Goal: Find specific page/section: Find specific page/section

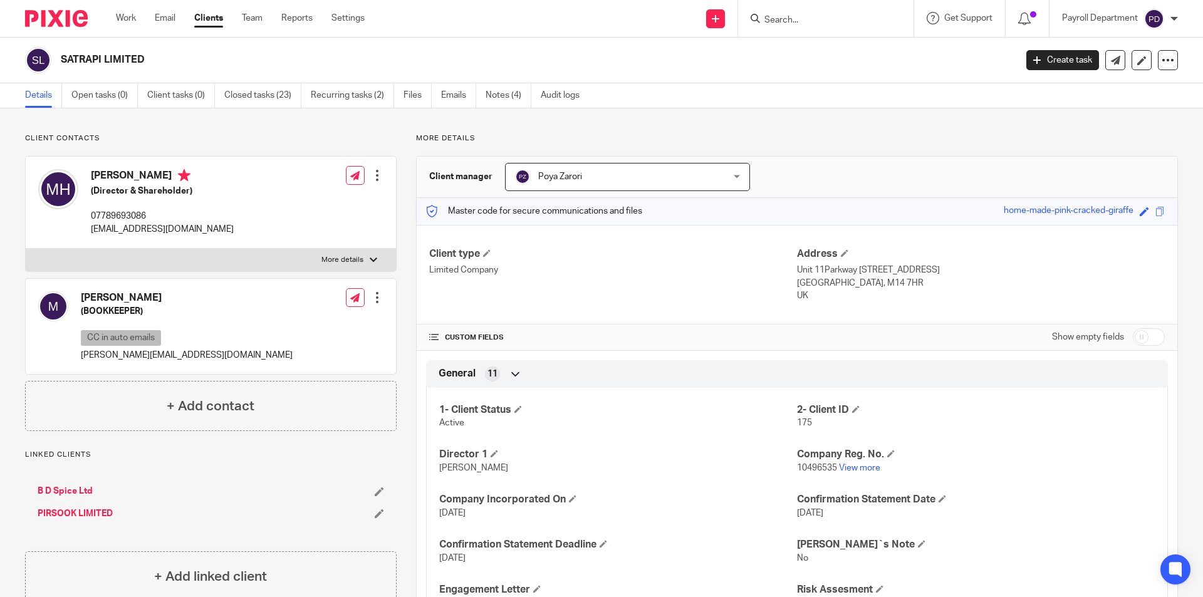
scroll to position [63, 0]
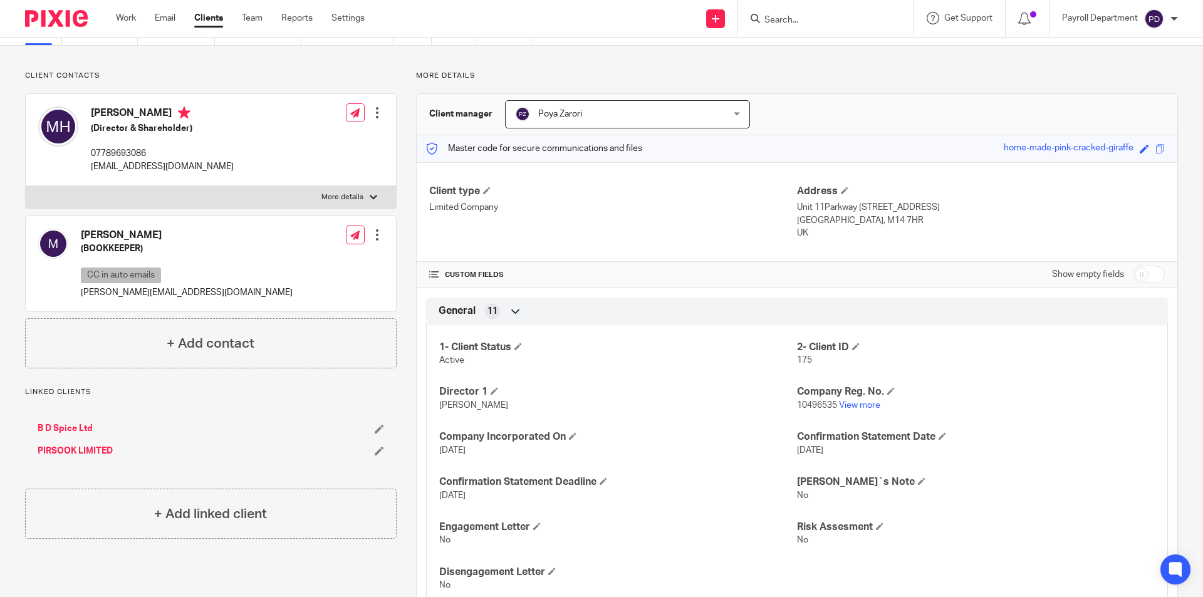
click at [869, 16] on input "Search" at bounding box center [819, 20] width 113 height 11
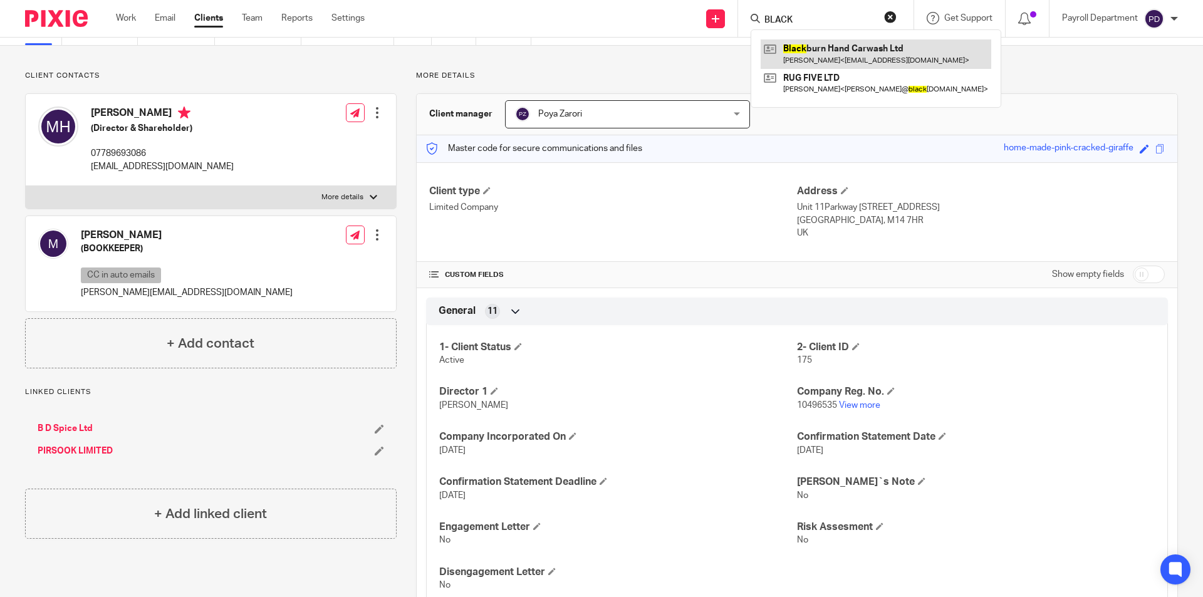
type input "BLACK"
click at [870, 55] on link at bounding box center [876, 53] width 231 height 29
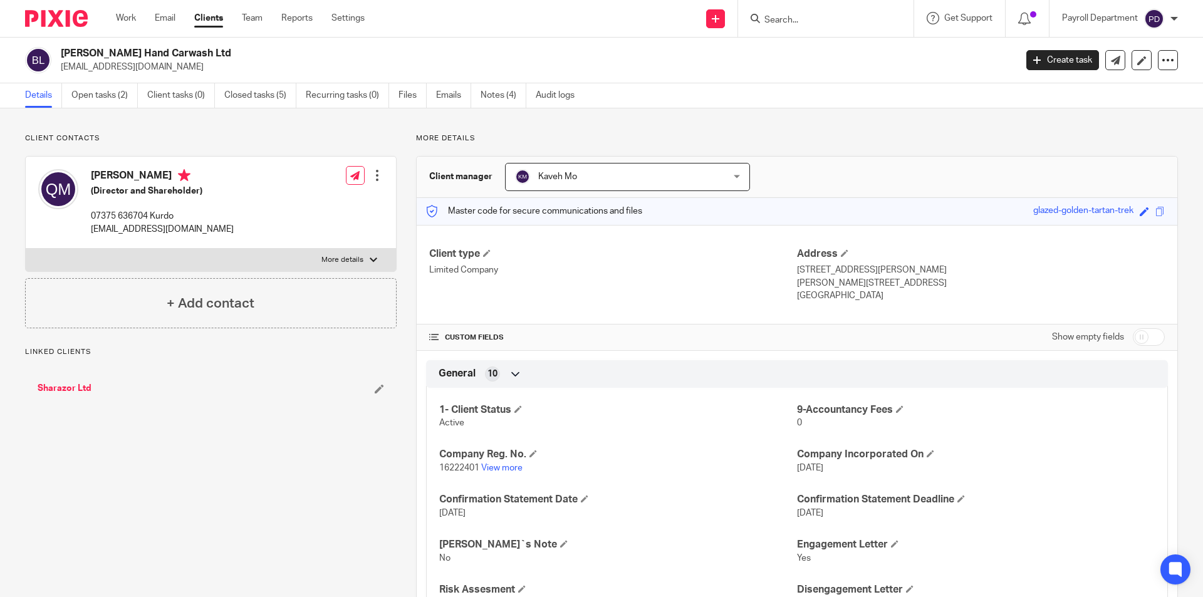
click at [501, 462] on p "16222401 View more" at bounding box center [618, 468] width 358 height 13
click at [503, 470] on link "View more" at bounding box center [501, 468] width 41 height 9
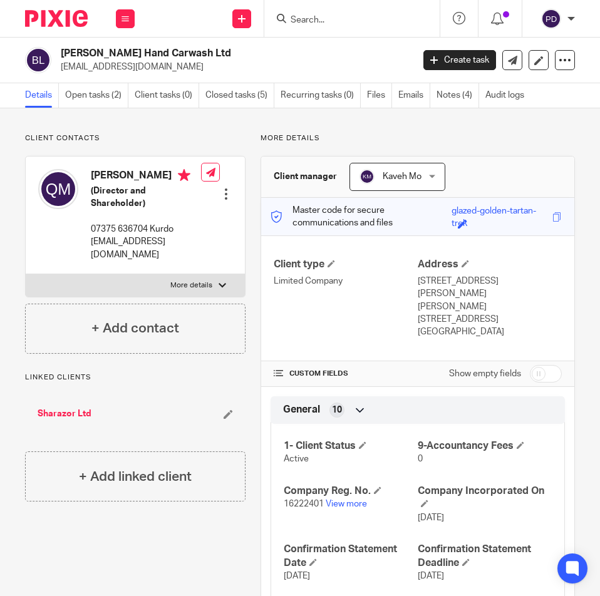
click at [303, 20] on input "Search" at bounding box center [345, 20] width 113 height 11
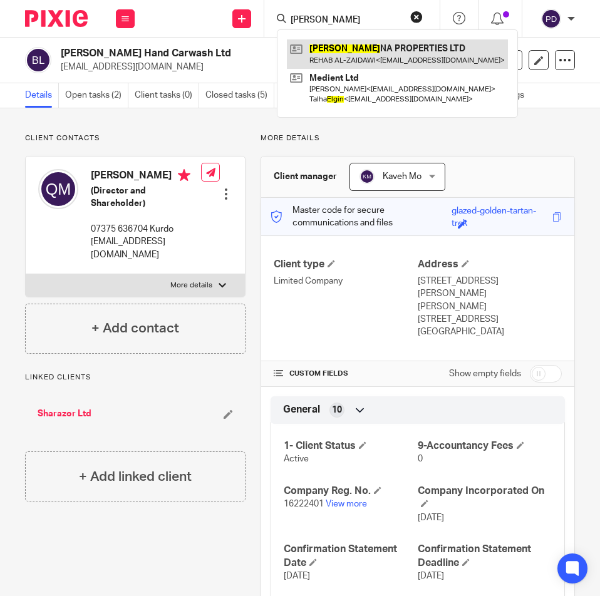
type input "[PERSON_NAME]"
click at [336, 54] on link at bounding box center [397, 53] width 221 height 29
